Goal: Information Seeking & Learning: Find specific fact

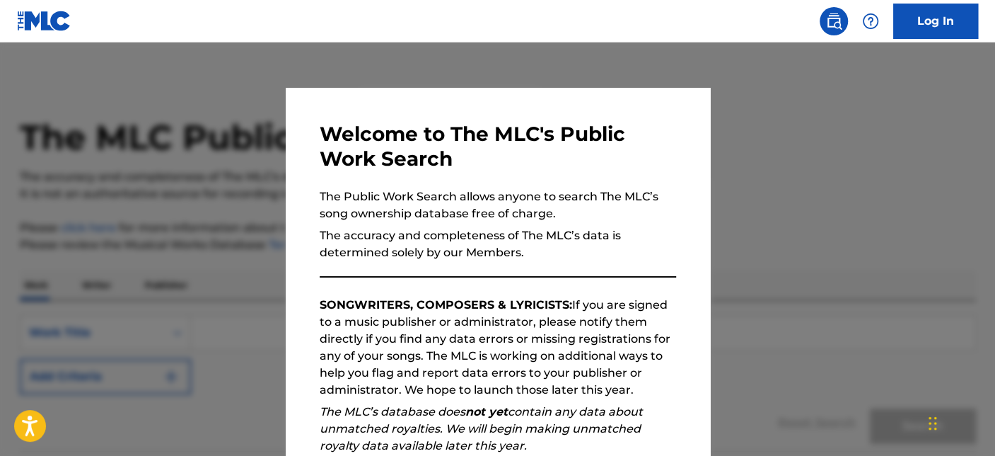
click at [187, 189] on div at bounding box center [497, 270] width 995 height 456
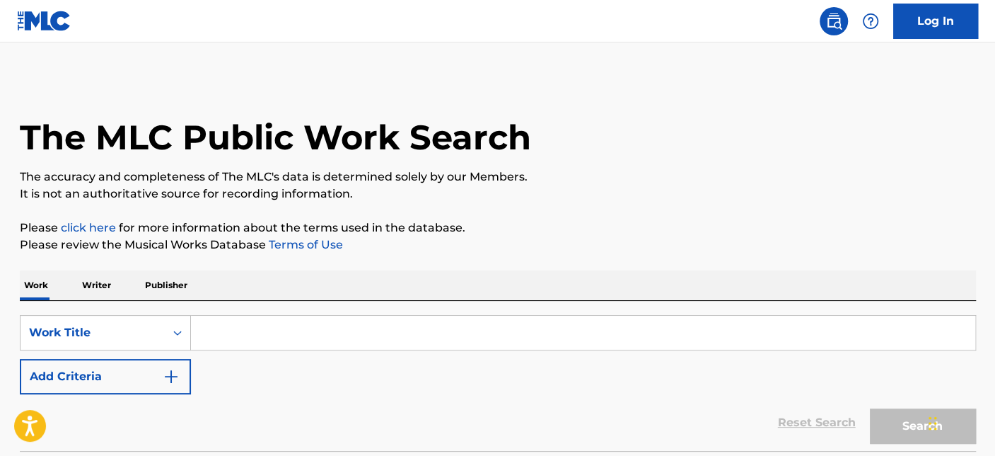
click at [286, 342] on input "Search Form" at bounding box center [583, 332] width 785 height 34
paste input "ESSENCE"
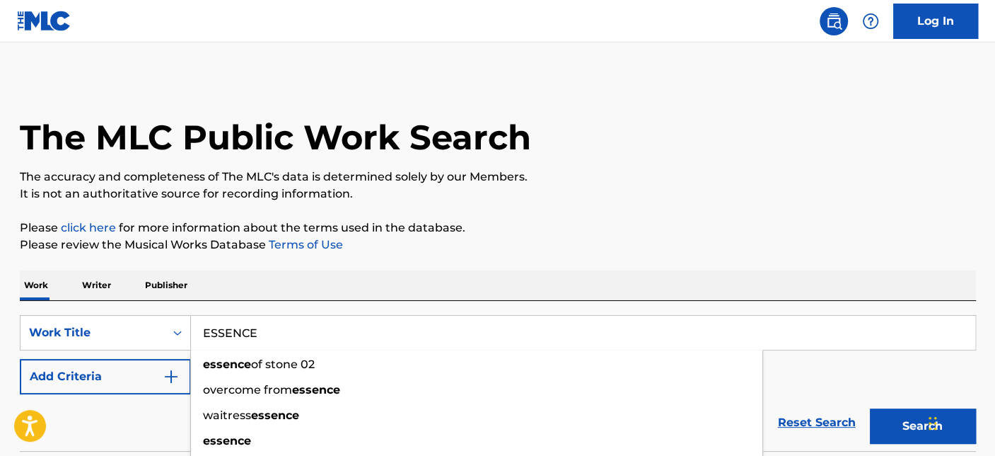
type input "ESSENCE"
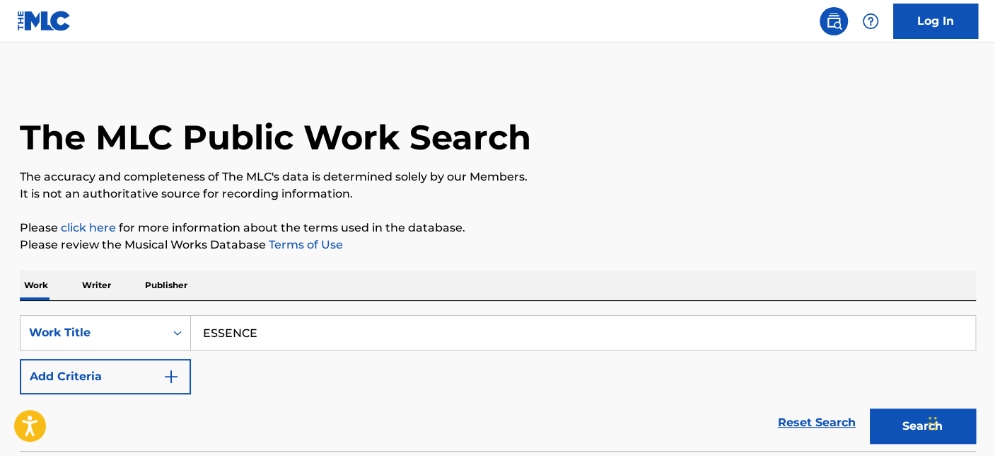
click at [112, 369] on button "Add Criteria" at bounding box center [105, 376] width 171 height 35
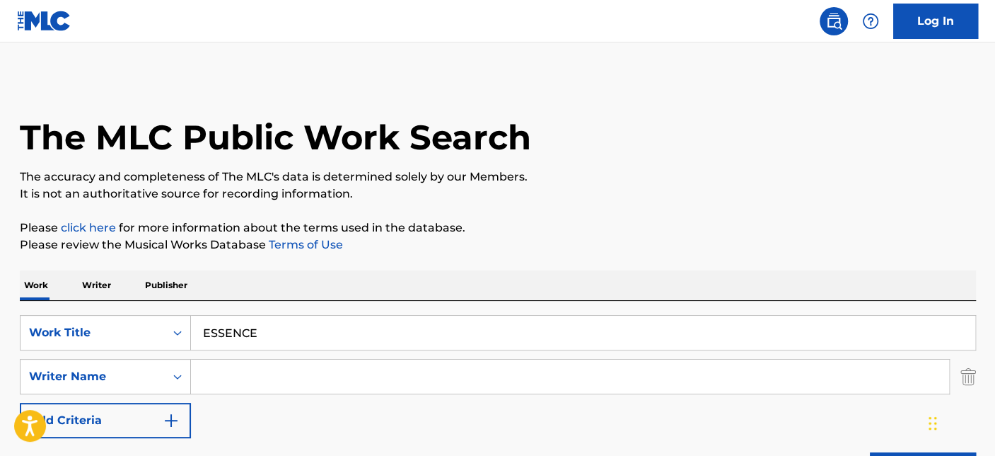
click at [333, 378] on input "Search Form" at bounding box center [570, 376] width 758 height 34
paste input "OLUWARANTI"
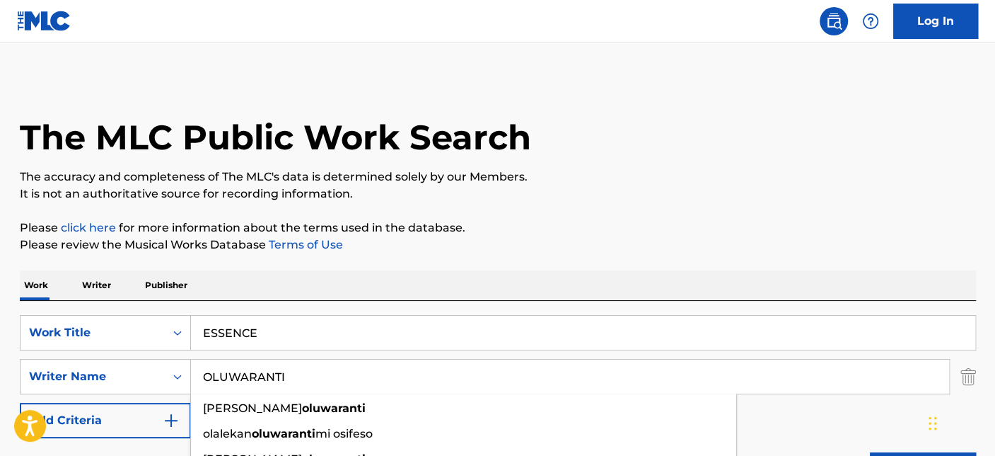
type input "OLUWARANTI"
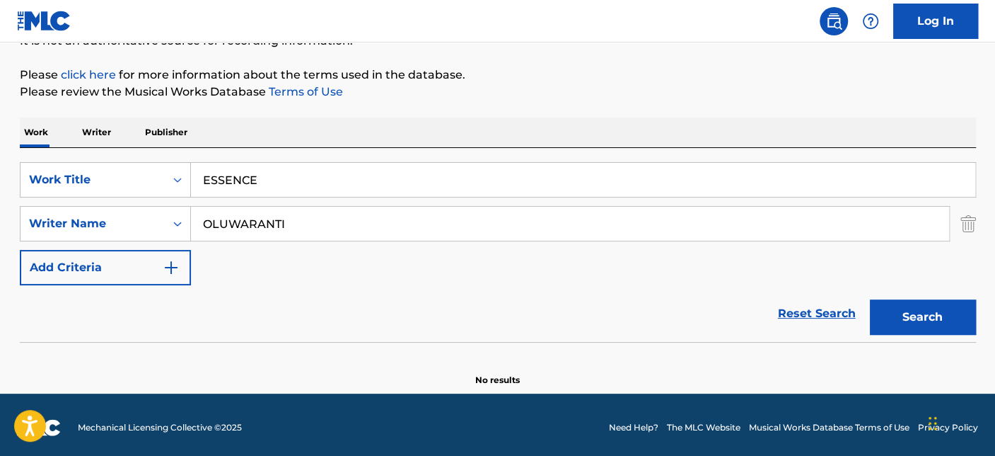
scroll to position [157, 0]
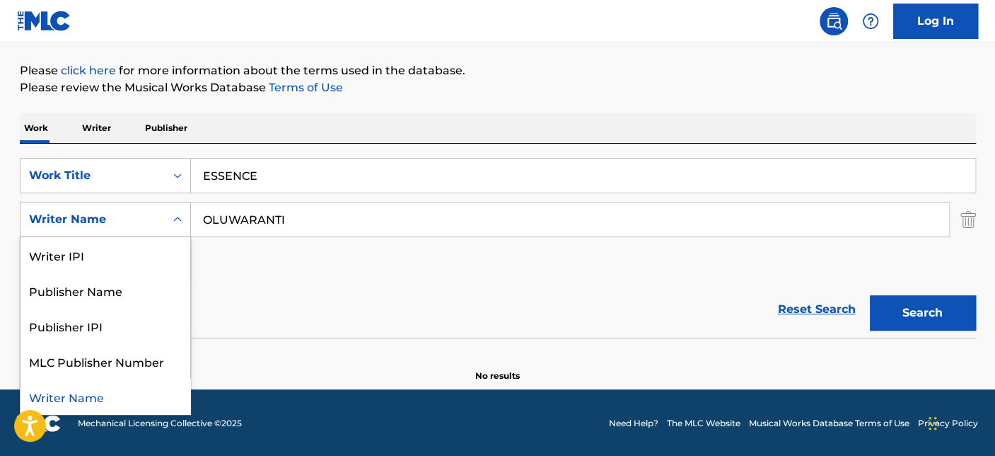
click at [163, 217] on div "Writer Name" at bounding box center [93, 219] width 144 height 27
drag, startPoint x: 305, startPoint y: 214, endPoint x: 155, endPoint y: 224, distance: 150.3
click at [155, 224] on div "SearchWithCriteriae06b96f3-f209-4dea-9b60-e14ec26d23bb 5 results available. Use…" at bounding box center [498, 219] width 956 height 35
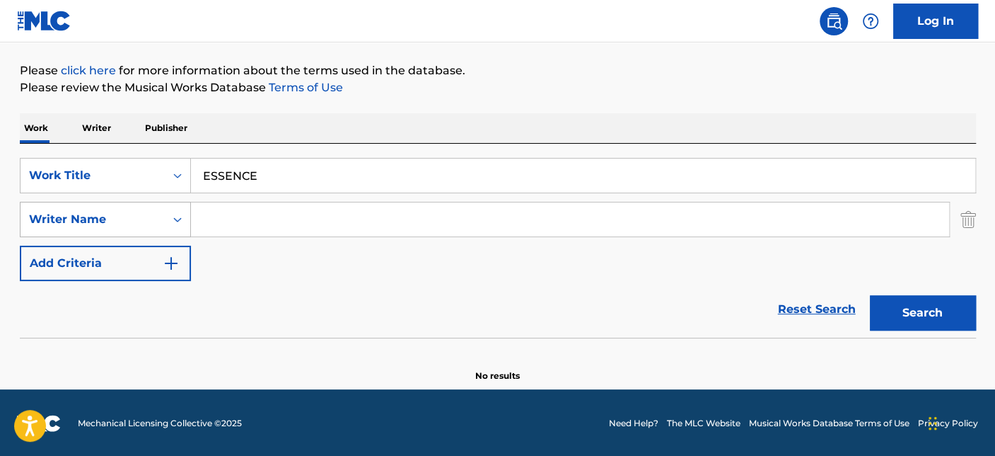
click at [870, 295] on button "Search" at bounding box center [923, 312] width 106 height 35
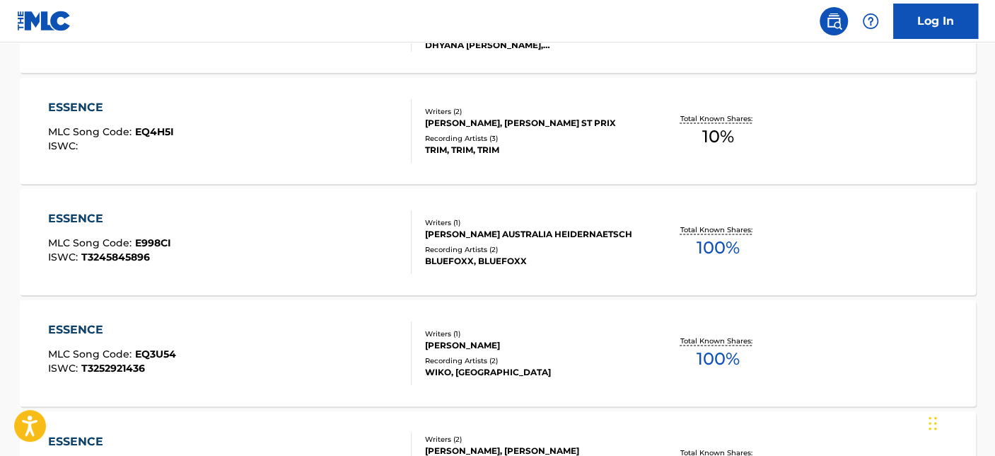
scroll to position [1319, 0]
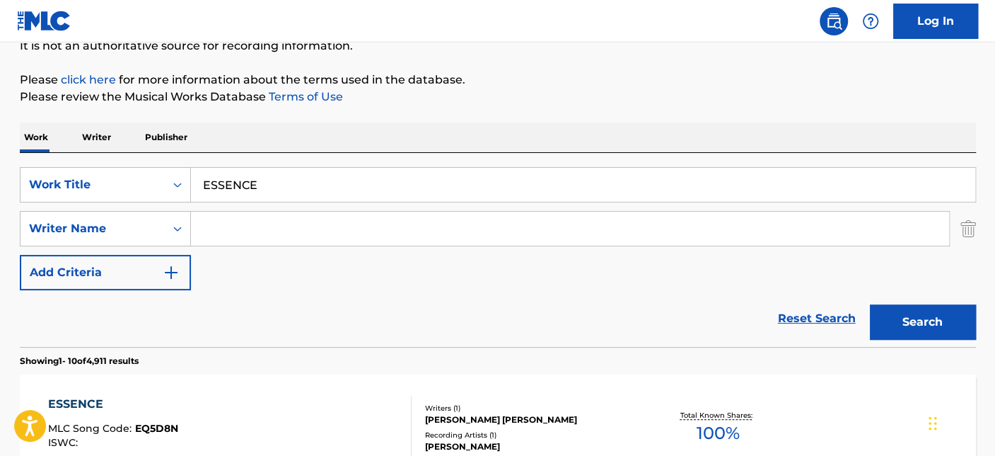
scroll to position [770, 0]
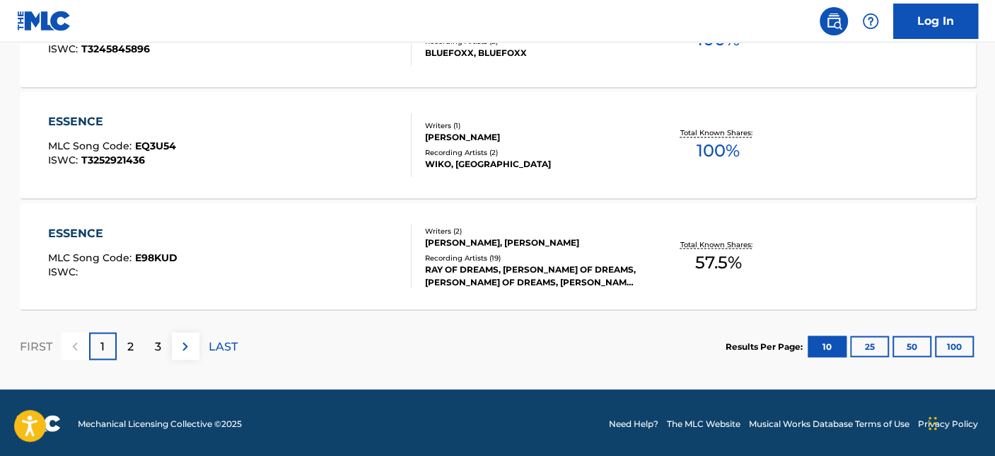
click at [133, 337] on p "2" at bounding box center [130, 345] width 6 height 17
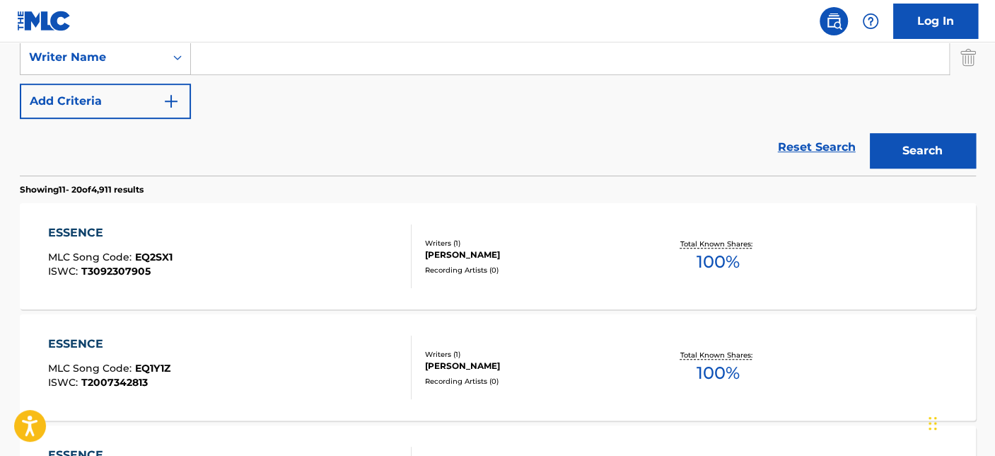
scroll to position [0, 0]
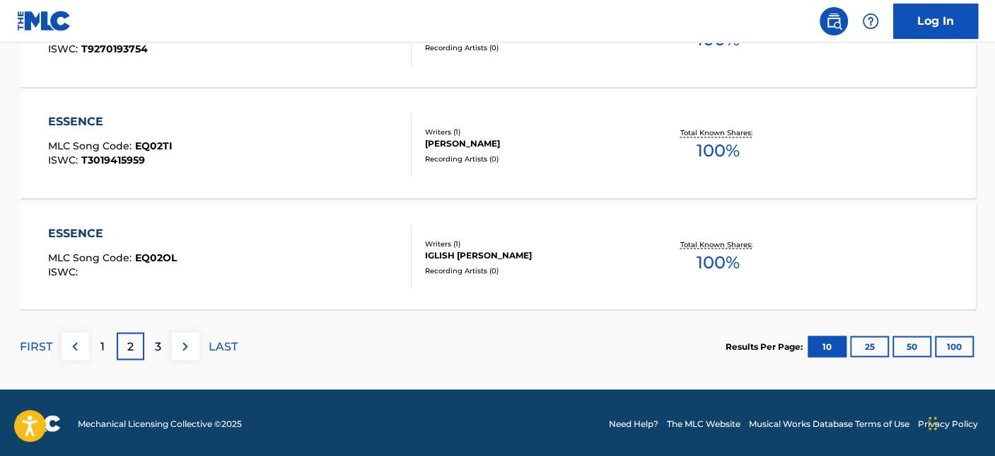
click at [951, 347] on button "100" at bounding box center [954, 345] width 39 height 21
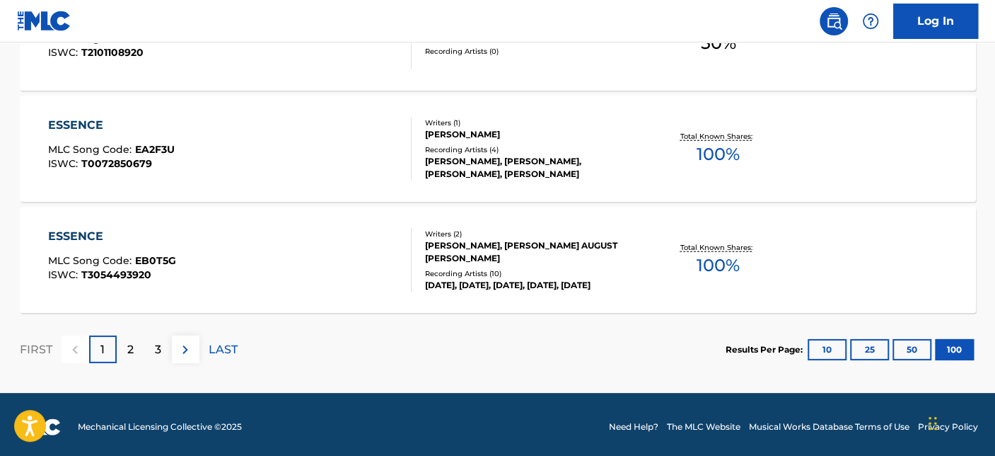
scroll to position [11313, 0]
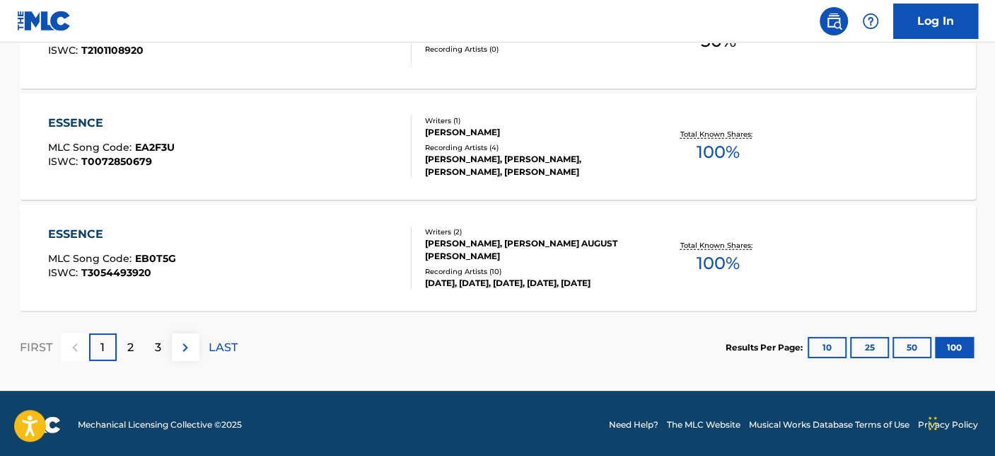
click at [135, 345] on div "2" at bounding box center [131, 347] width 28 height 28
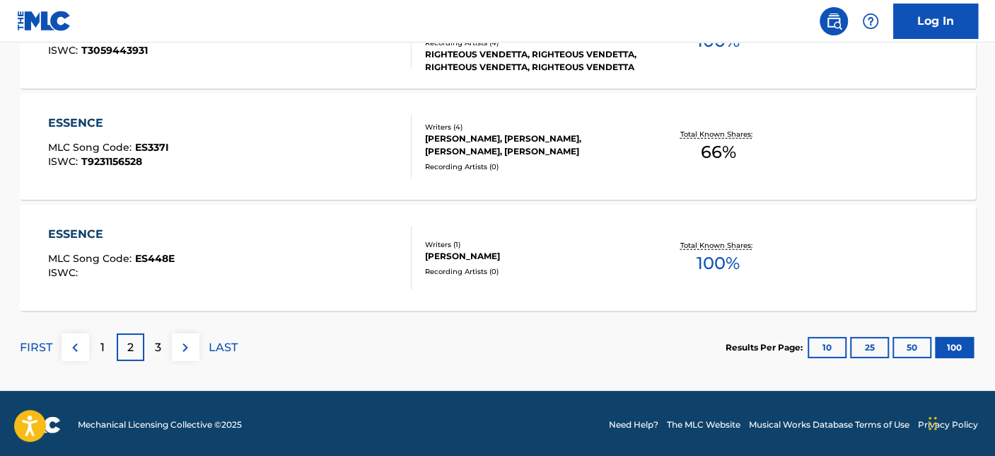
click at [158, 346] on p "3" at bounding box center [158, 347] width 6 height 17
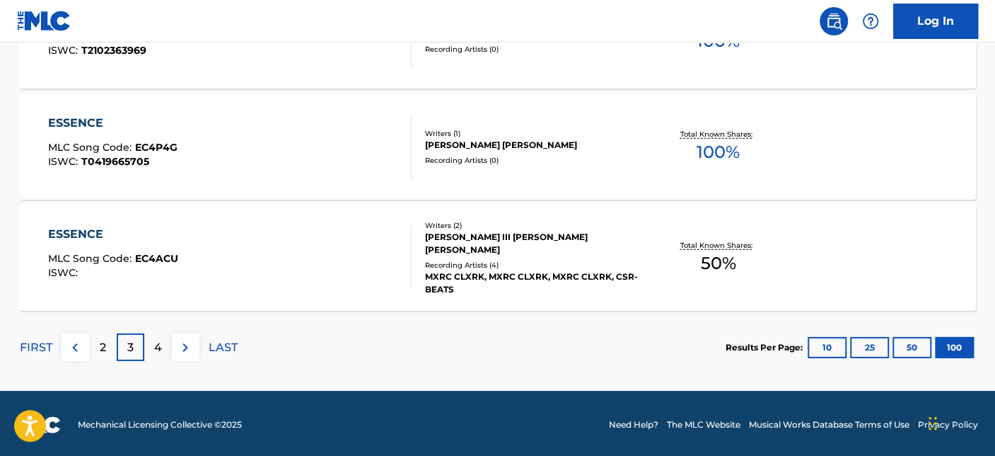
click at [161, 352] on p "4" at bounding box center [158, 347] width 8 height 17
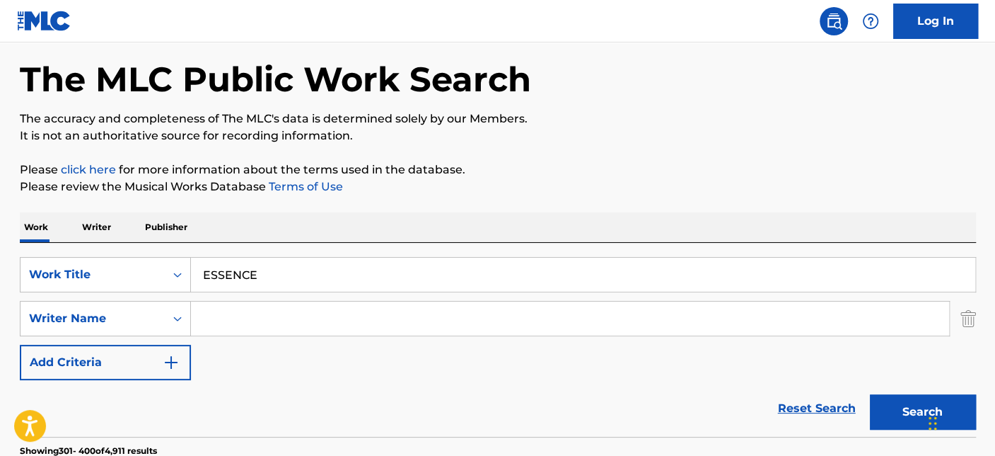
scroll to position [79, 0]
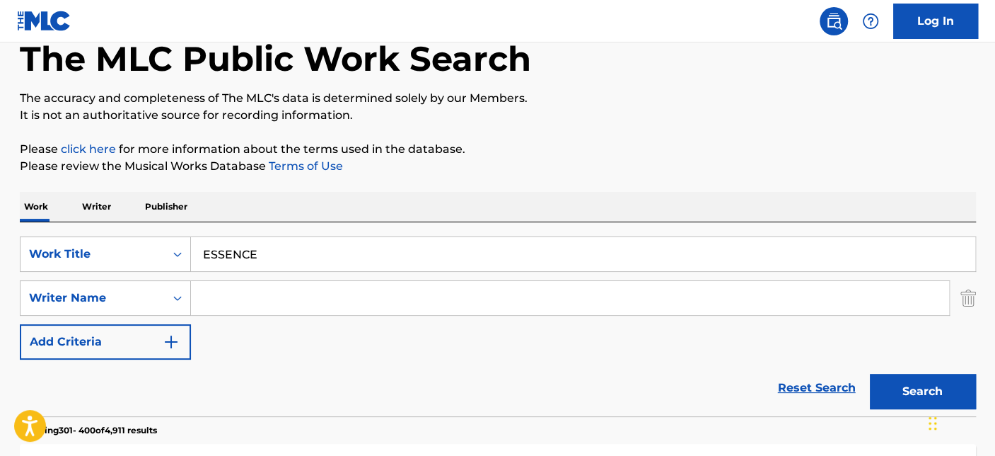
click at [816, 386] on link "Reset Search" at bounding box center [817, 387] width 92 height 31
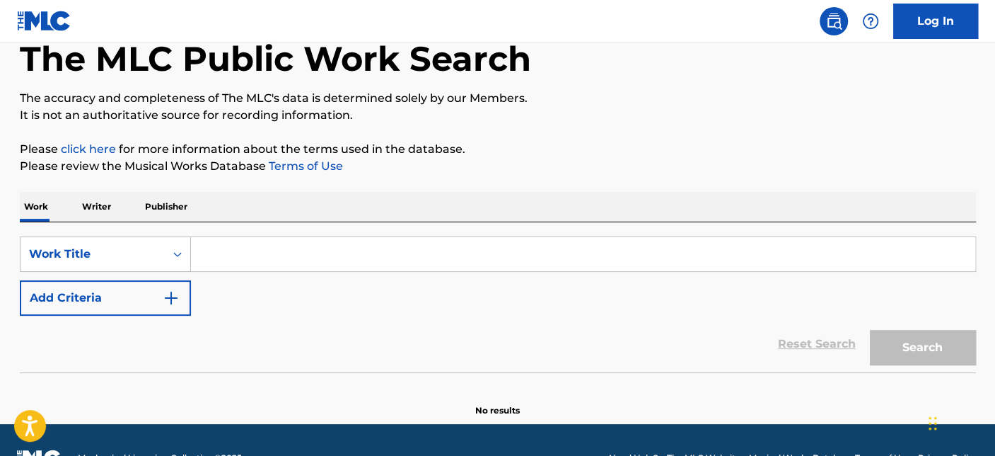
click at [250, 259] on input "Search Form" at bounding box center [583, 254] width 785 height 34
paste input "ESSENCE"
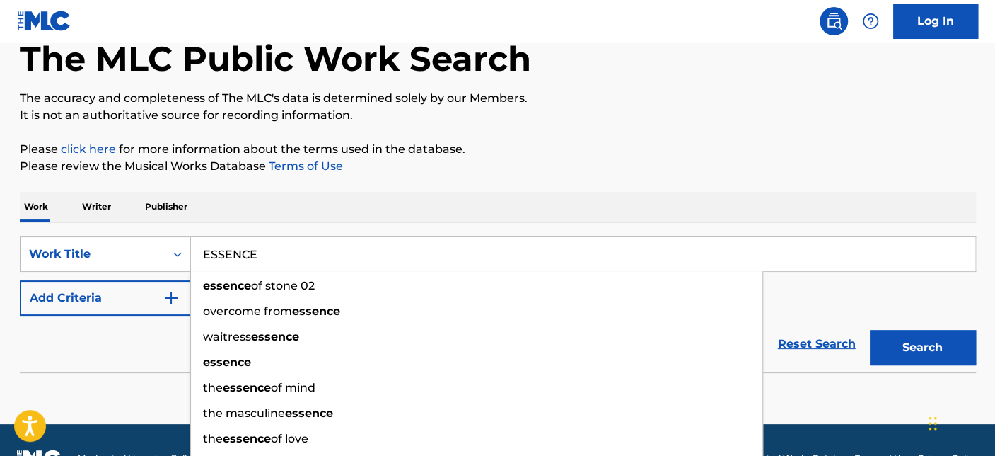
type input "ESSENCE"
click at [144, 299] on button "Add Criteria" at bounding box center [105, 297] width 171 height 35
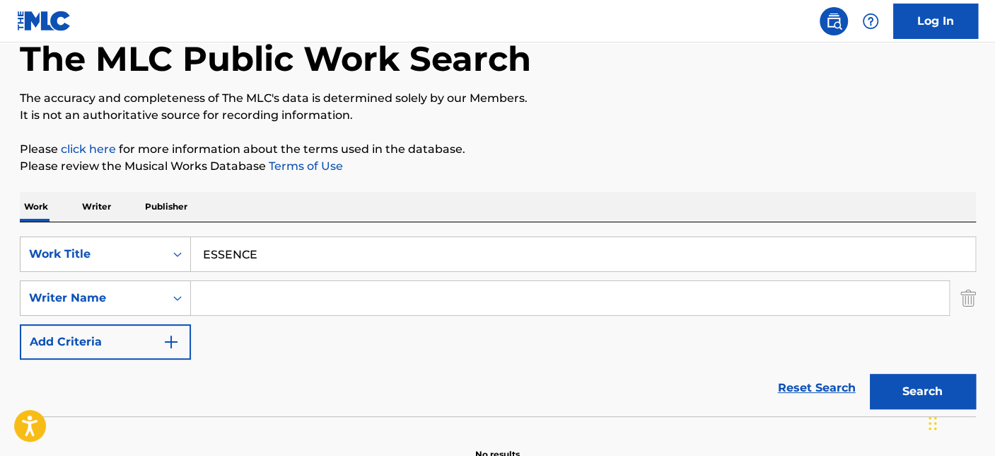
click at [366, 285] on input "Search Form" at bounding box center [570, 298] width 758 height 34
paste input "UZEZI"
type input "UZEZI"
click at [895, 392] on button "Search" at bounding box center [923, 391] width 106 height 35
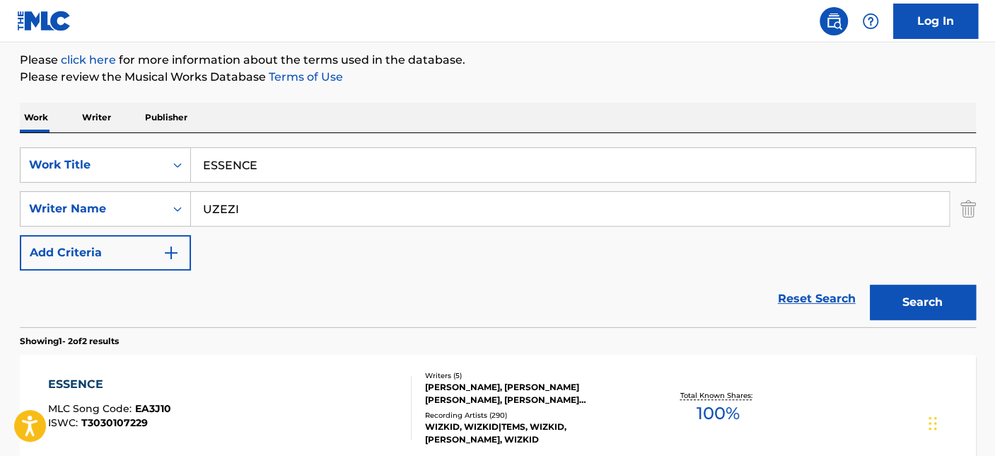
scroll to position [314, 0]
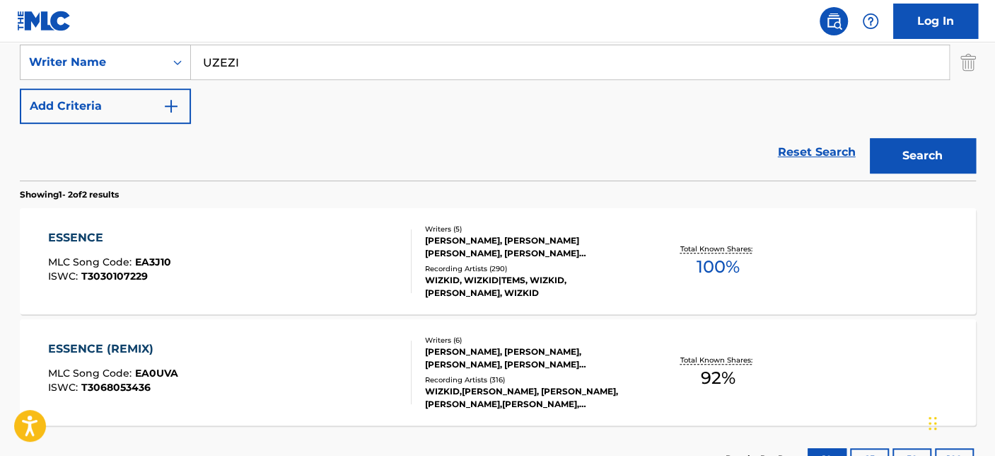
click at [338, 262] on div "ESSENCE MLC Song Code : EA3J10 ISWC : T3030107229" at bounding box center [230, 261] width 364 height 64
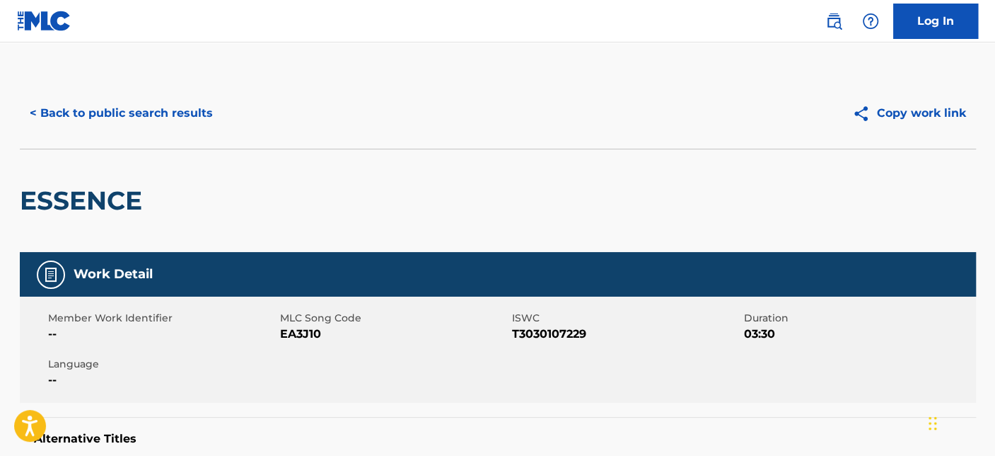
click at [116, 113] on button "< Back to public search results" at bounding box center [121, 112] width 203 height 35
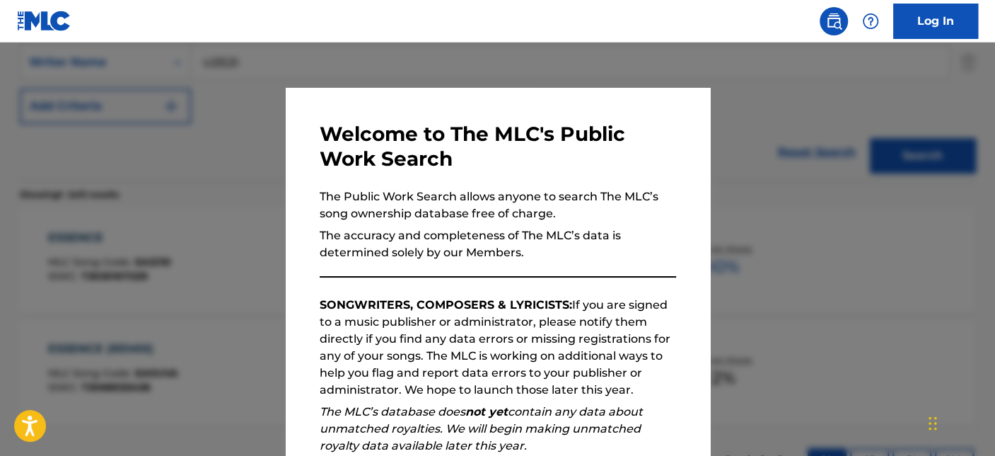
click at [221, 241] on div at bounding box center [497, 270] width 995 height 456
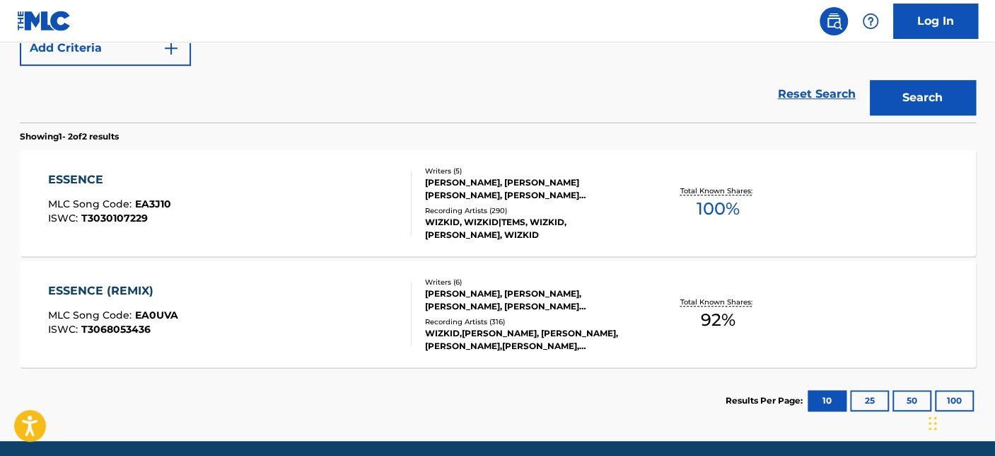
scroll to position [393, 0]
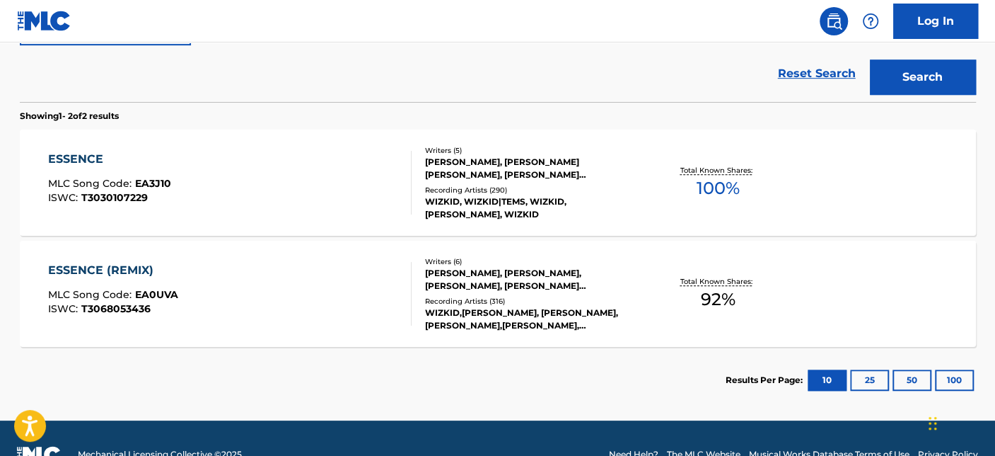
click at [339, 274] on div "ESSENCE (REMIX) MLC Song Code : EA0UVA ISWC : T3068053436" at bounding box center [230, 294] width 364 height 64
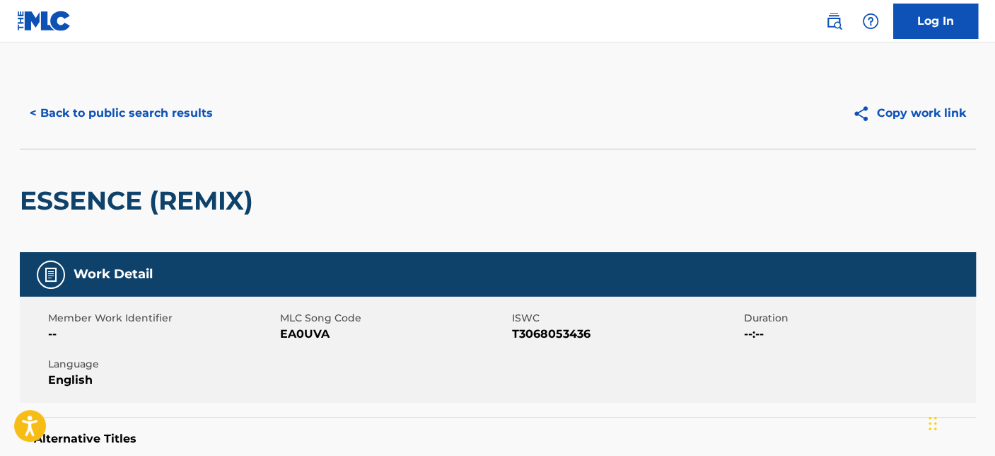
click at [139, 96] on button "< Back to public search results" at bounding box center [121, 112] width 203 height 35
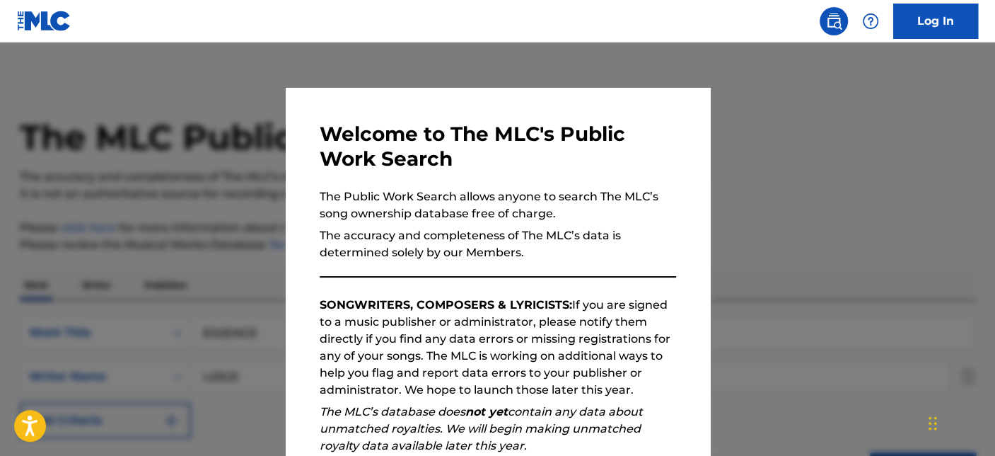
scroll to position [424, 0]
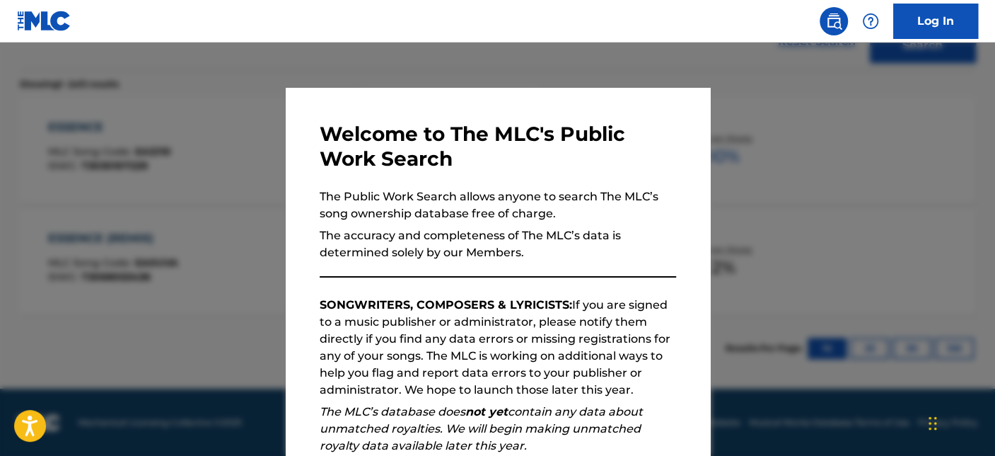
click at [225, 178] on div at bounding box center [497, 270] width 995 height 456
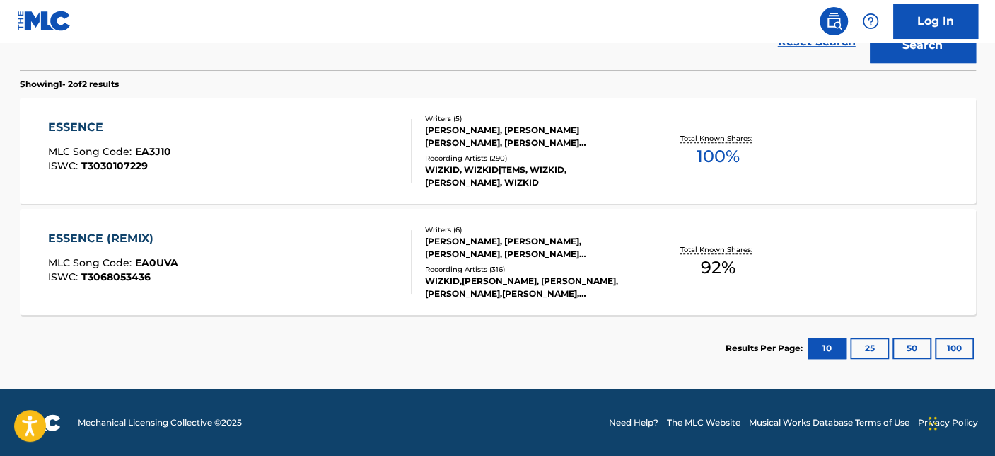
click at [257, 166] on div "ESSENCE MLC Song Code : EA3J10 ISWC : T3030107229" at bounding box center [230, 151] width 364 height 64
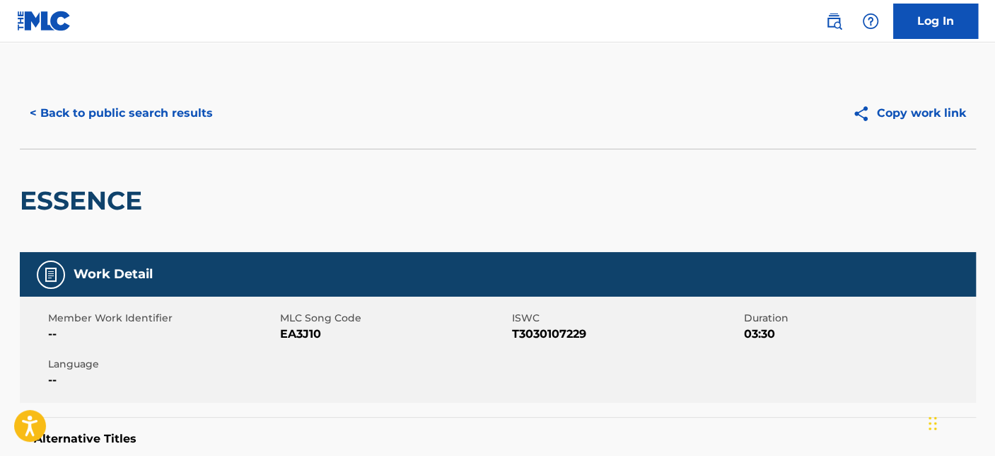
click at [288, 334] on span "EA3J10" at bounding box center [394, 333] width 228 height 17
copy span "EA3J10"
click at [98, 113] on button "< Back to public search results" at bounding box center [121, 112] width 203 height 35
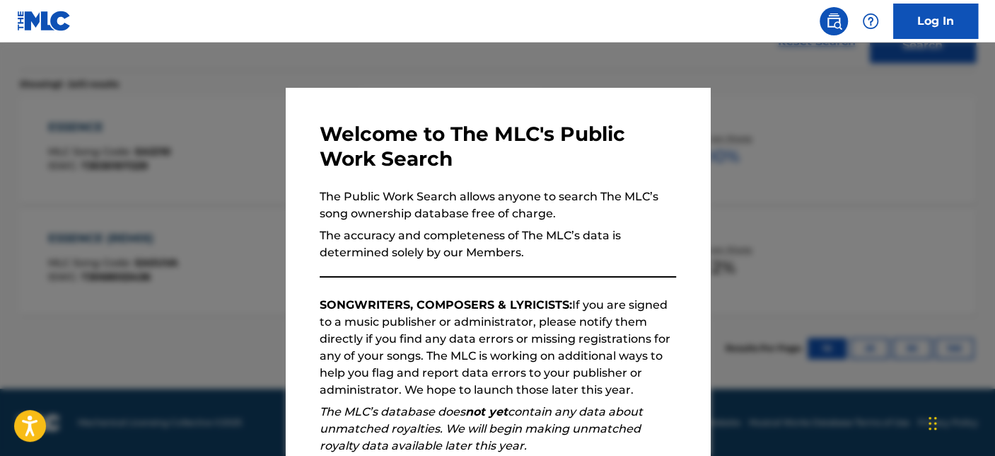
click at [148, 123] on div at bounding box center [497, 270] width 995 height 456
